Goal: Transaction & Acquisition: Download file/media

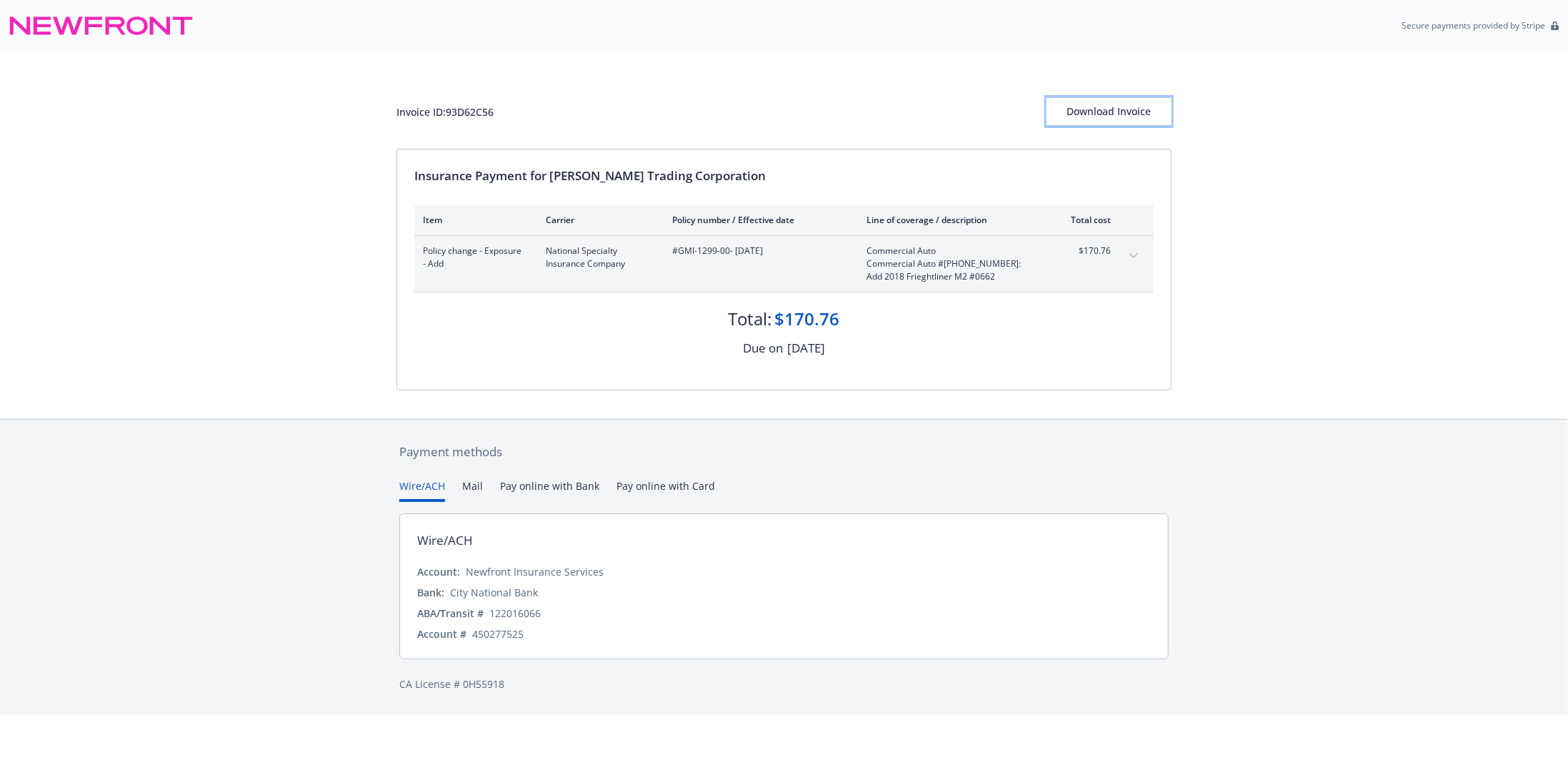
drag, startPoint x: 1133, startPoint y: 123, endPoint x: 1227, endPoint y: 643, distance: 528.4
click at [1132, 123] on div "Download Invoice" at bounding box center [1109, 111] width 125 height 27
